Goal: Task Accomplishment & Management: Use online tool/utility

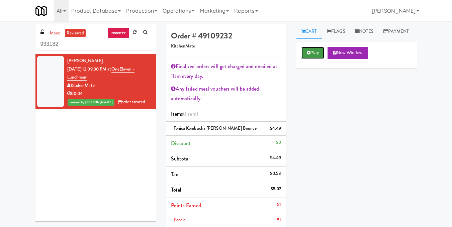
click at [310, 59] on button "Play" at bounding box center [312, 53] width 23 height 12
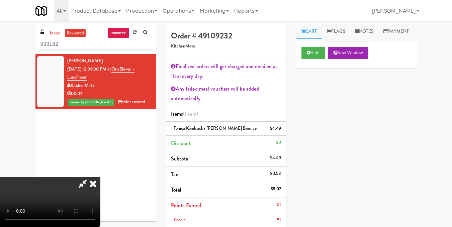
click at [100, 177] on video at bounding box center [50, 202] width 100 height 50
click at [90, 177] on icon at bounding box center [82, 183] width 15 height 13
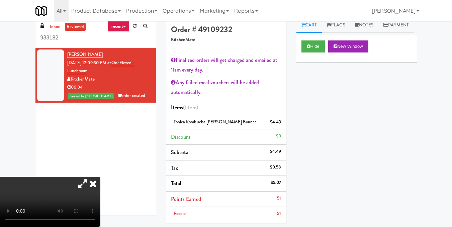
scroll to position [4, 0]
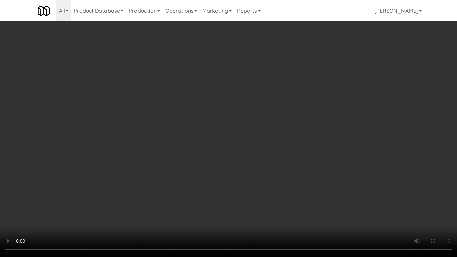
click at [236, 31] on video at bounding box center [228, 128] width 457 height 257
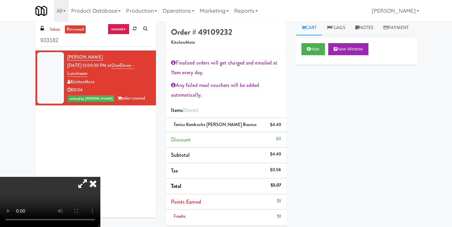
click at [315, 34] on link "Cart" at bounding box center [309, 27] width 26 height 15
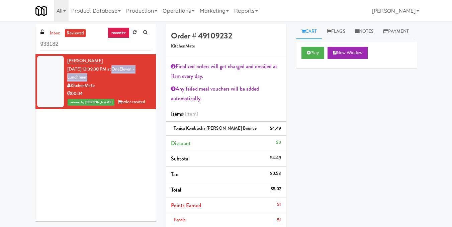
drag, startPoint x: 123, startPoint y: 70, endPoint x: 136, endPoint y: 79, distance: 15.7
click at [136, 79] on div "[PERSON_NAME] [DATE] 12:09:30 PM at [GEOGRAPHIC_DATA] - Lunchroom KitchenMate 0…" at bounding box center [109, 81] width 84 height 49
copy link "OneEleven - Lunchroom"
